Goal: Task Accomplishment & Management: Manage account settings

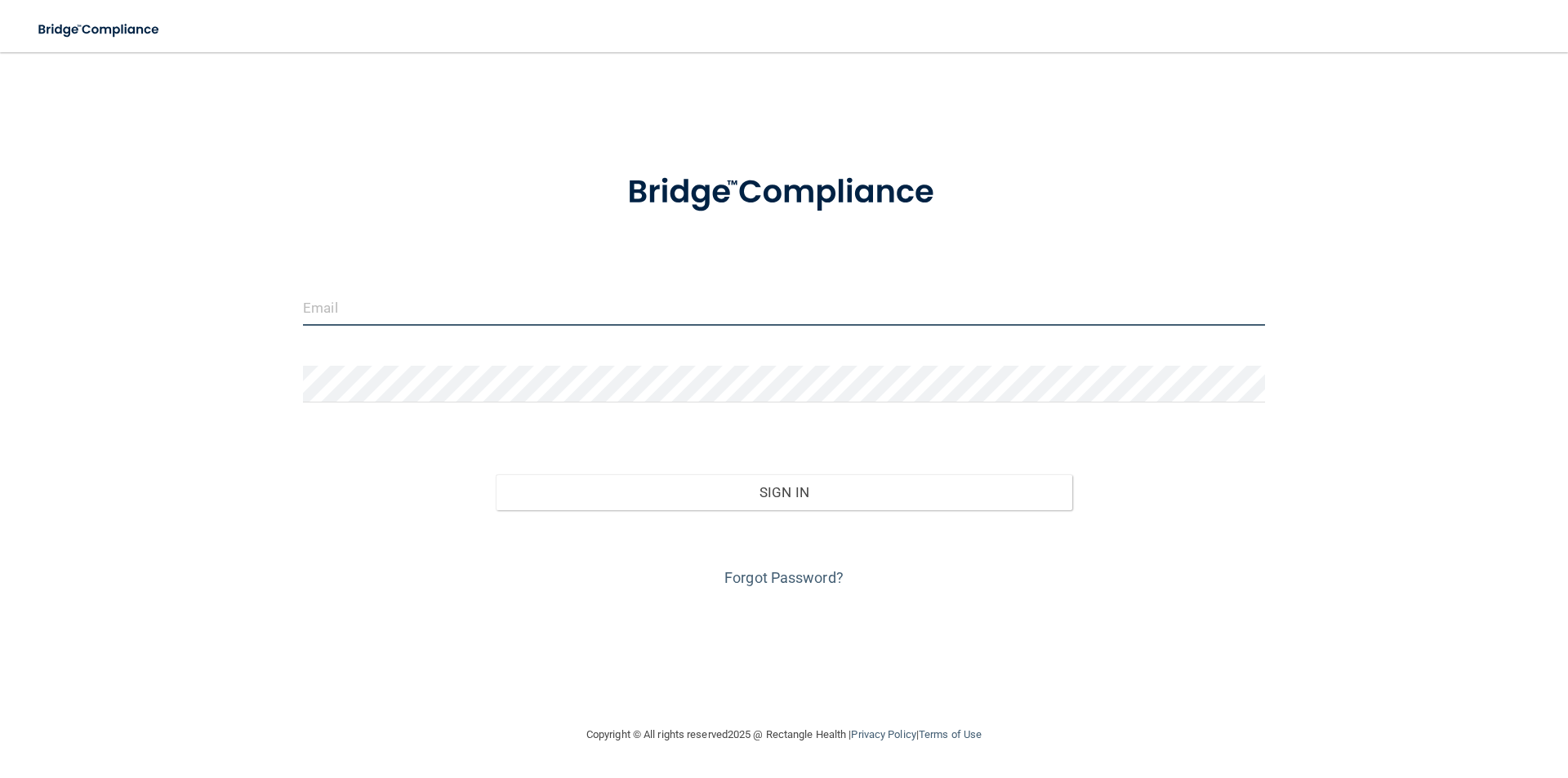
click at [315, 304] on input "email" at bounding box center [784, 307] width 962 height 37
type input "rwhitener@vsmmgt.com"
click at [352, 297] on input "email" at bounding box center [784, 307] width 962 height 37
type input "[EMAIL_ADDRESS][DOMAIN_NAME]"
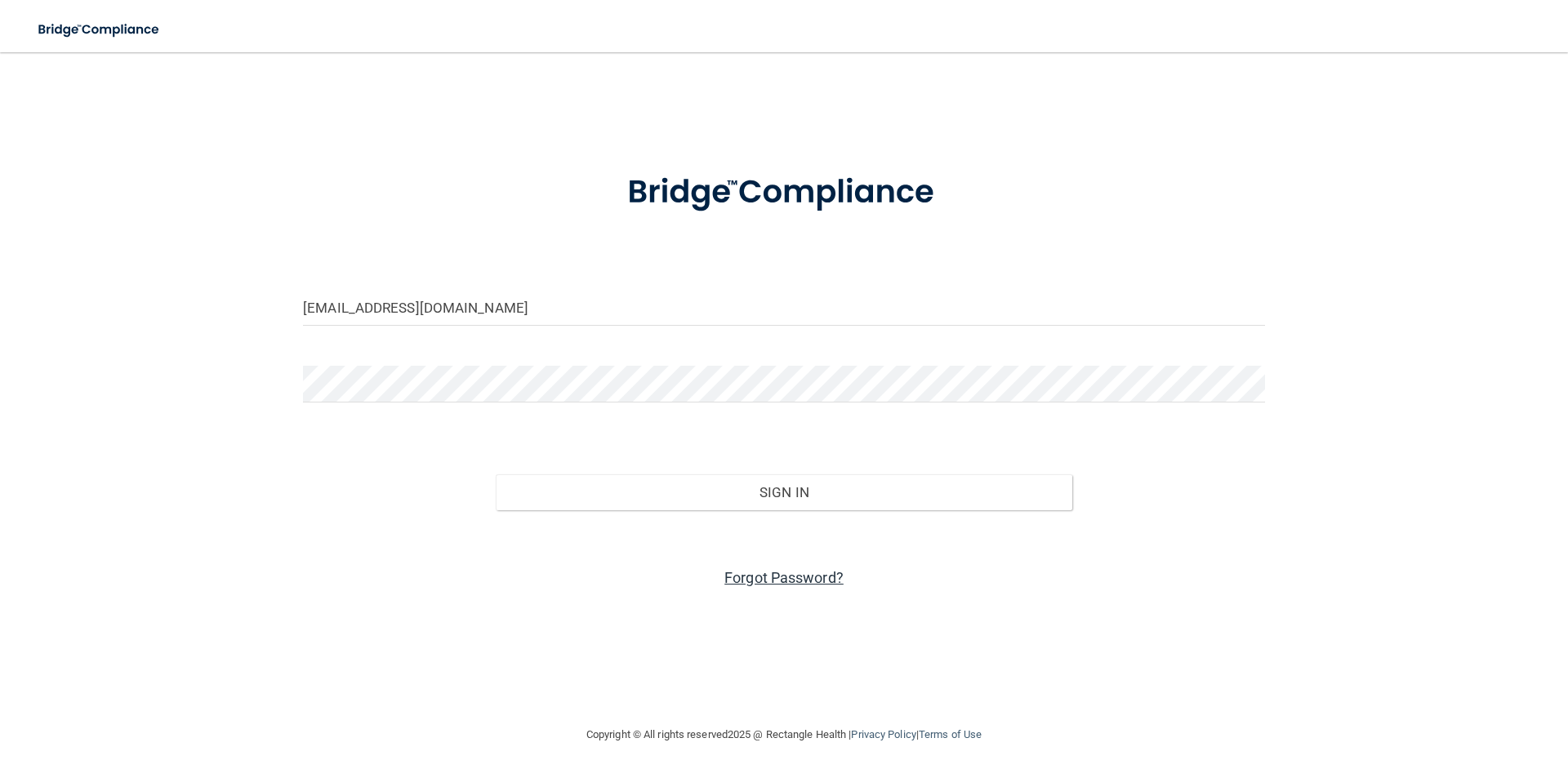
click at [791, 577] on link "Forgot Password?" at bounding box center [784, 578] width 120 height 17
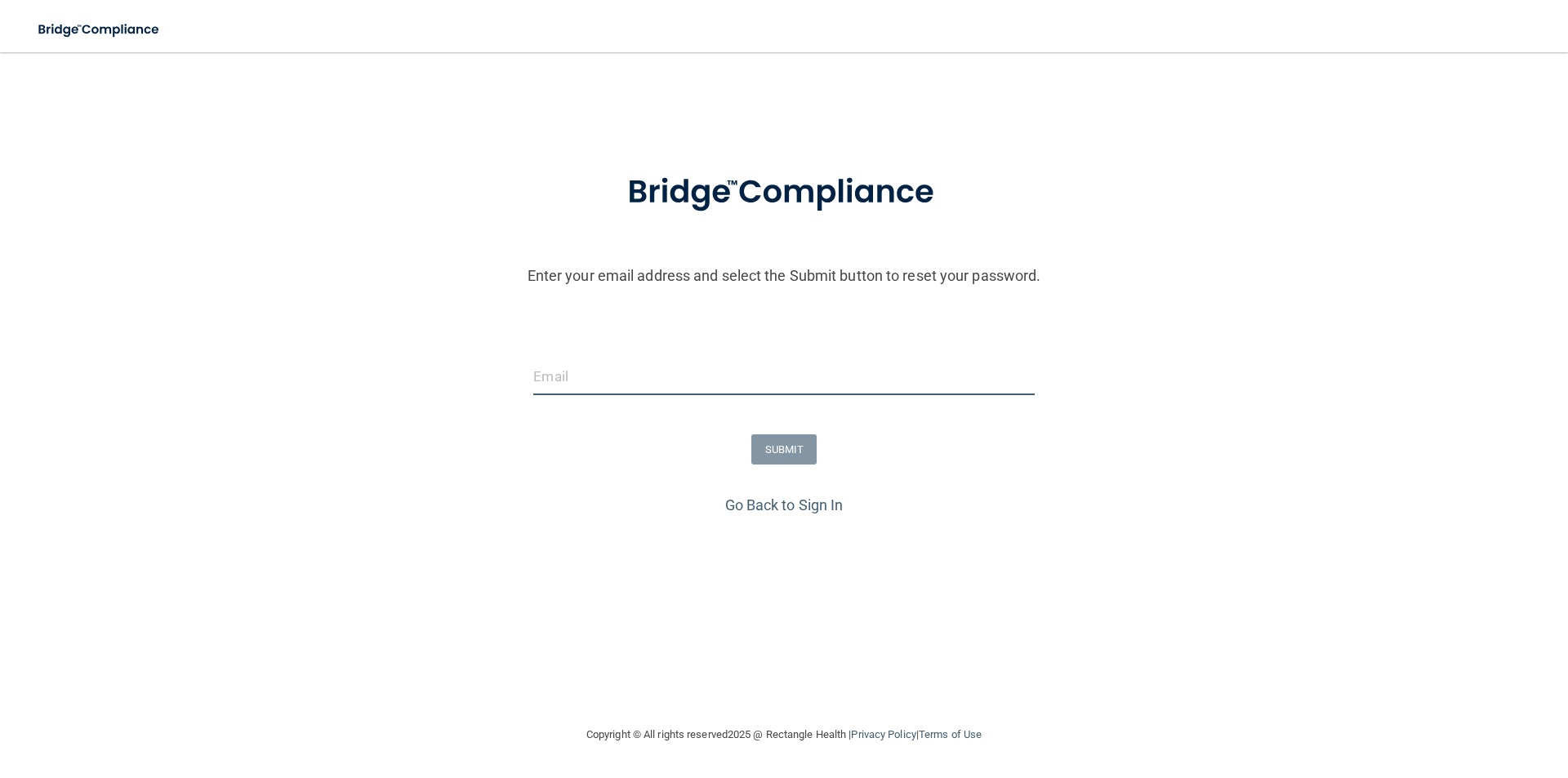
click at [546, 374] on input "email" at bounding box center [783, 377] width 500 height 37
type input "rwhitener@vsmmgt.com"
click at [787, 447] on button "SUBMIT" at bounding box center [784, 450] width 67 height 30
